Goal: Information Seeking & Learning: Learn about a topic

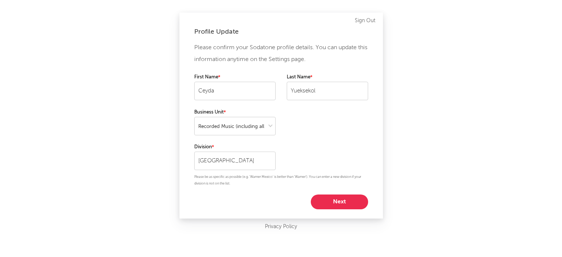
select select "recorded_music"
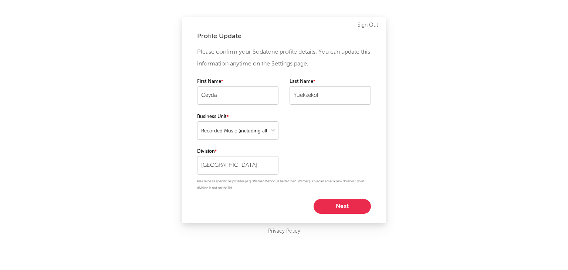
click at [337, 202] on button "Next" at bounding box center [342, 206] width 57 height 15
select select "manager"
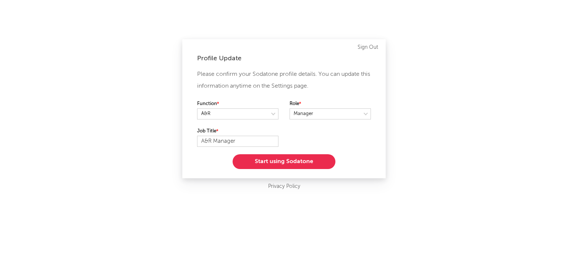
click at [305, 159] on button "Start using Sodatone" at bounding box center [284, 161] width 103 height 15
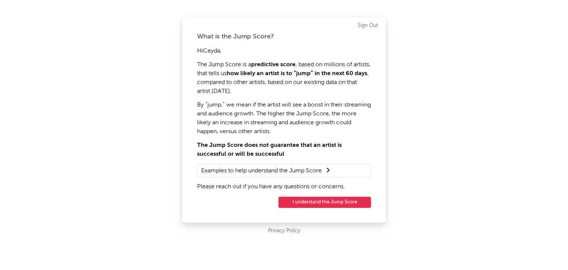
click at [313, 200] on button "I understand the Jump Score" at bounding box center [325, 202] width 93 height 11
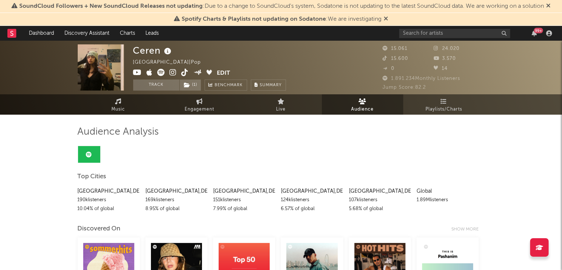
click at [384, 16] on icon at bounding box center [386, 19] width 4 height 6
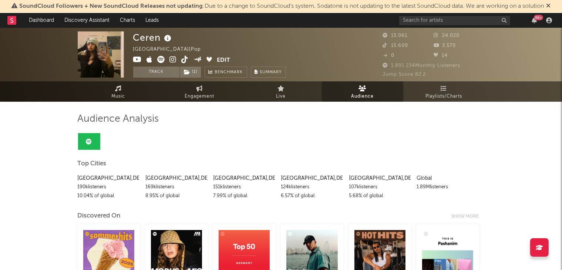
click at [551, 3] on icon at bounding box center [548, 6] width 4 height 6
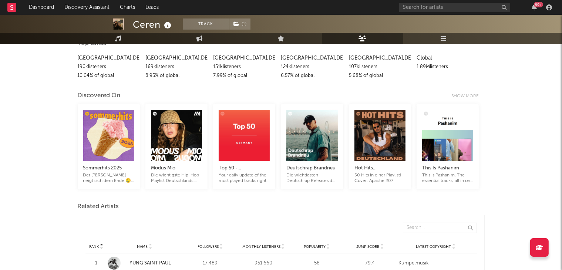
scroll to position [104, 0]
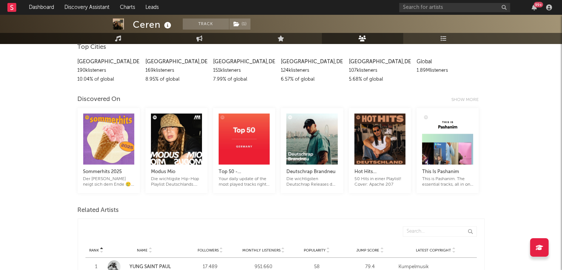
click at [241, 169] on div "Top 50 - [GEOGRAPHIC_DATA]" at bounding box center [244, 172] width 51 height 9
click at [456, 98] on div "Show more" at bounding box center [468, 99] width 33 height 9
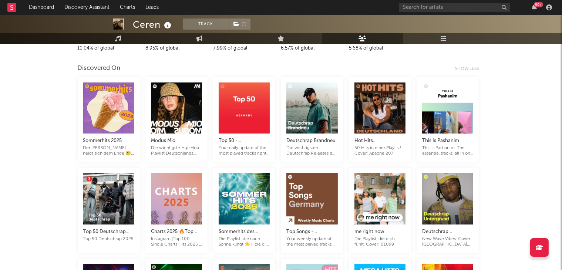
scroll to position [138, 0]
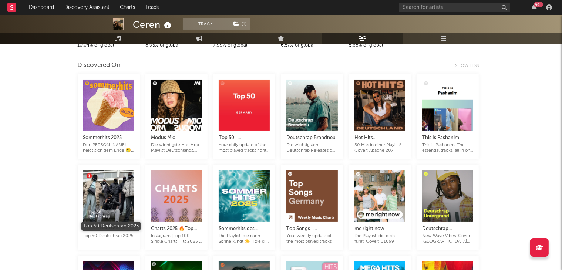
click at [123, 228] on div "Top 50 Deutschrap 2025" at bounding box center [108, 229] width 51 height 9
